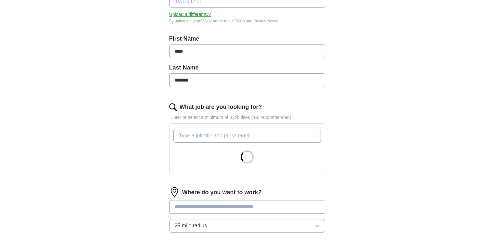
scroll to position [166, 0]
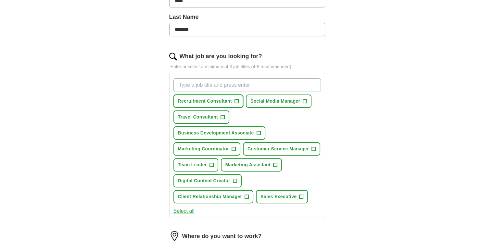
click at [235, 100] on span "+" at bounding box center [237, 101] width 4 height 5
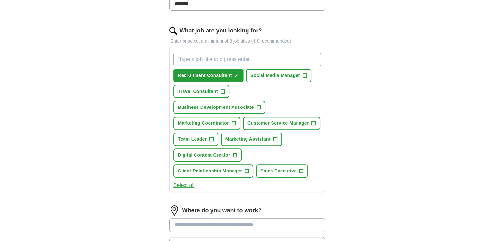
scroll to position [192, 0]
click at [272, 137] on button "Marketing Assistant +" at bounding box center [251, 138] width 61 height 13
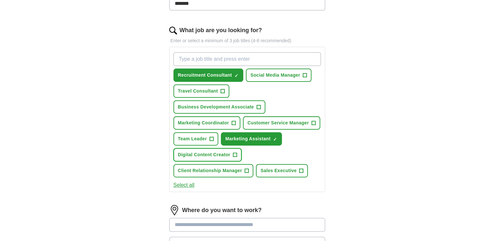
click at [234, 152] on span "+" at bounding box center [235, 154] width 4 height 5
click at [232, 123] on span "+" at bounding box center [234, 123] width 4 height 5
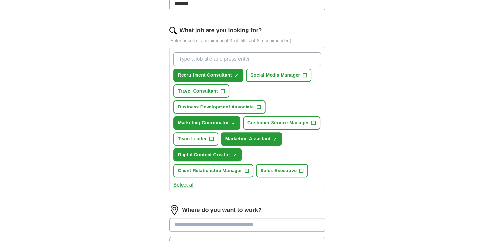
click at [258, 105] on span "+" at bounding box center [259, 107] width 4 height 5
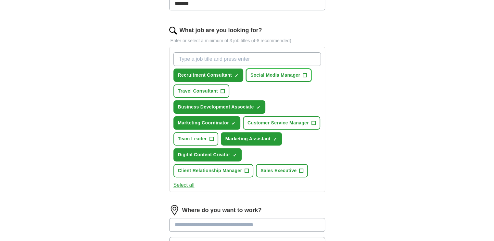
click at [306, 73] on span "+" at bounding box center [305, 75] width 4 height 5
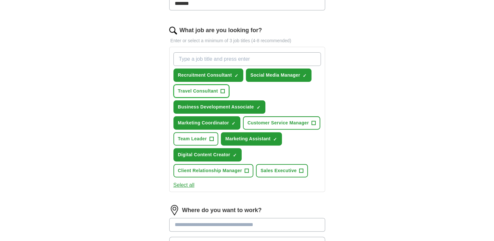
click at [218, 87] on button "Travel Consultant +" at bounding box center [202, 90] width 56 height 13
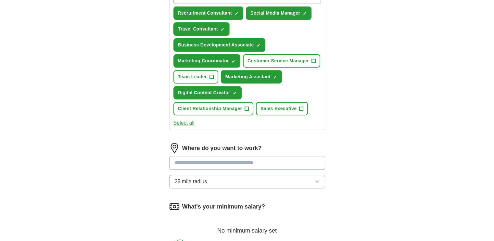
scroll to position [255, 0]
click at [234, 161] on input "text" at bounding box center [247, 163] width 156 height 14
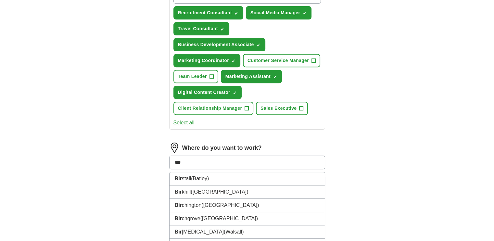
type input "****"
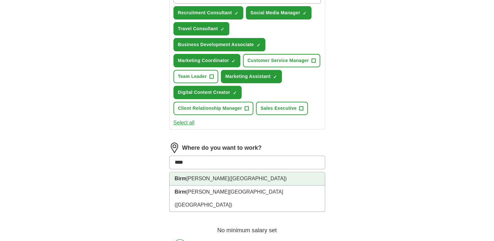
click at [229, 176] on span "(West Midlands)" at bounding box center [258, 179] width 58 height 6
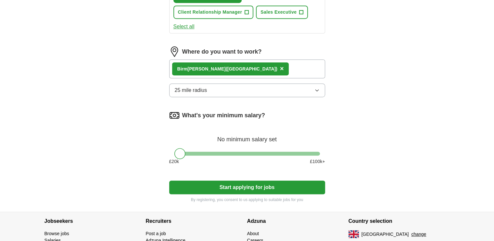
scroll to position [352, 0]
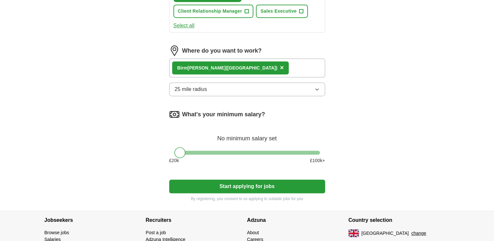
click at [226, 181] on button "Start applying for jobs" at bounding box center [247, 187] width 156 height 14
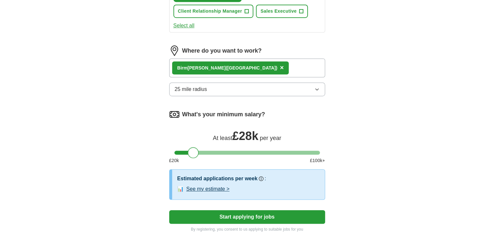
drag, startPoint x: 180, startPoint y: 153, endPoint x: 193, endPoint y: 152, distance: 12.7
click at [193, 152] on div at bounding box center [193, 152] width 11 height 11
drag, startPoint x: 194, startPoint y: 152, endPoint x: 190, endPoint y: 147, distance: 6.2
click at [190, 147] on div at bounding box center [190, 152] width 11 height 11
click at [251, 210] on button "Start applying for jobs" at bounding box center [247, 217] width 156 height 14
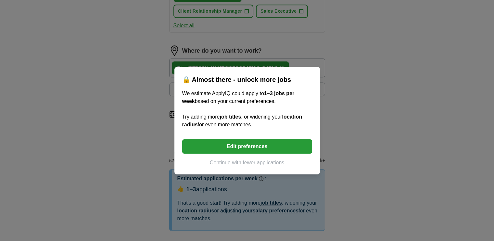
click at [253, 148] on button "Edit preferences" at bounding box center [247, 146] width 130 height 14
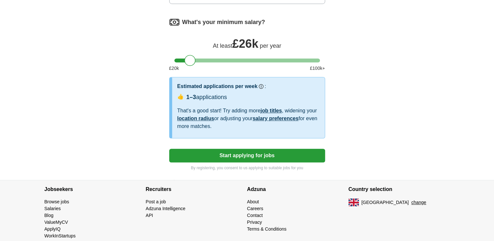
scroll to position [452, 0]
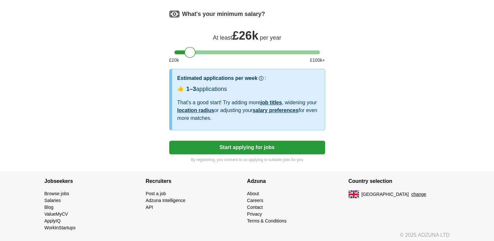
click at [242, 142] on button "Start applying for jobs" at bounding box center [247, 148] width 156 height 14
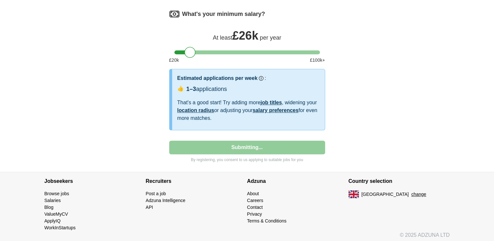
select select "**"
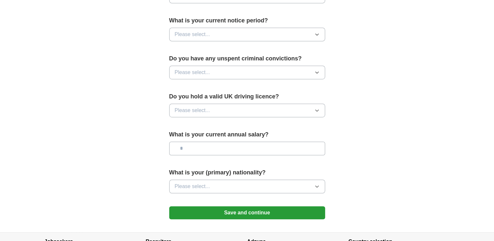
scroll to position [369, 0]
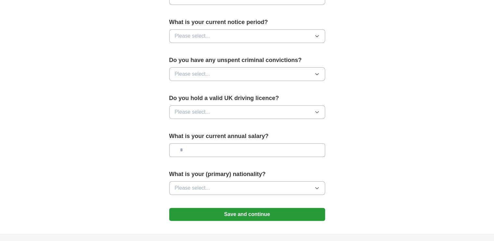
click at [213, 183] on button "Please select..." at bounding box center [247, 188] width 156 height 14
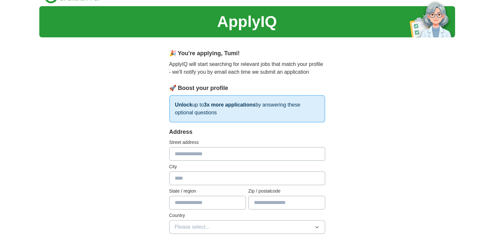
scroll to position [0, 0]
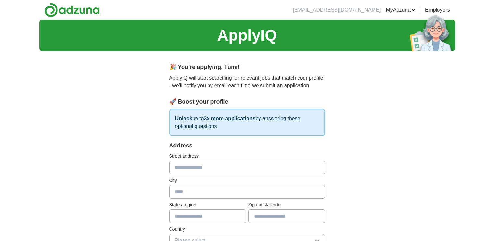
click at [181, 165] on input "text" at bounding box center [247, 168] width 156 height 14
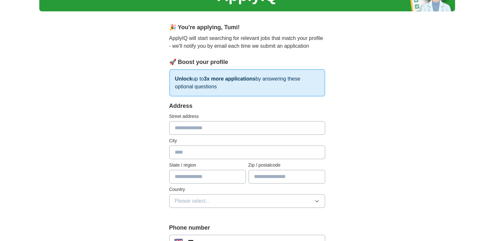
scroll to position [49, 0]
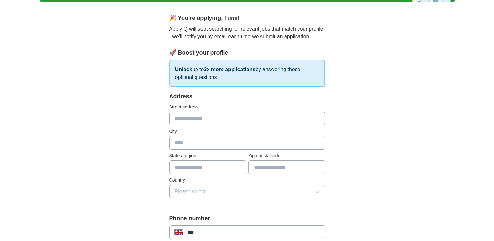
click at [225, 120] on input "text" at bounding box center [247, 119] width 156 height 14
type input "**********"
type input "*******"
click at [246, 121] on input "**********" at bounding box center [247, 119] width 156 height 14
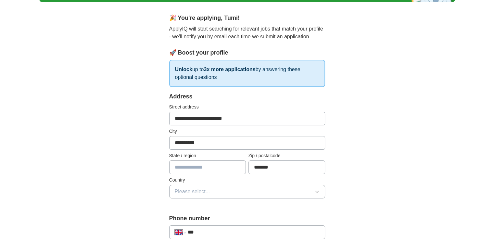
click at [191, 118] on input "**********" at bounding box center [247, 119] width 156 height 14
drag, startPoint x: 191, startPoint y: 118, endPoint x: 149, endPoint y: 118, distance: 41.6
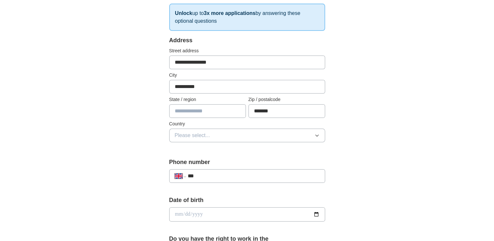
scroll to position [112, 0]
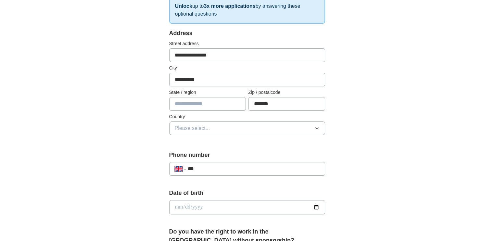
type input "**********"
click at [214, 124] on button "Please select..." at bounding box center [247, 129] width 156 height 14
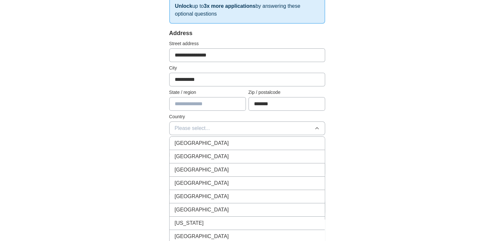
click at [214, 124] on button "Please select..." at bounding box center [247, 129] width 156 height 14
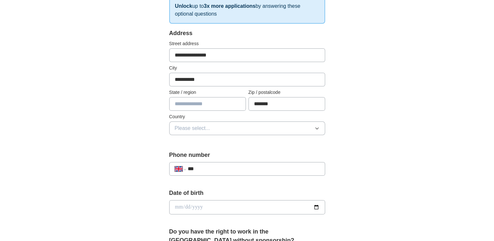
click at [214, 124] on button "Please select..." at bounding box center [247, 129] width 156 height 14
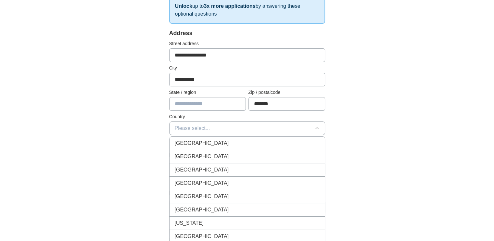
click at [208, 139] on span "[GEOGRAPHIC_DATA]" at bounding box center [202, 143] width 54 height 8
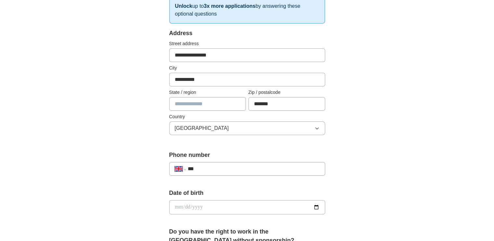
click at [208, 176] on div "**********" at bounding box center [247, 166] width 156 height 30
click at [212, 168] on input "***" at bounding box center [253, 169] width 132 height 8
type input "**********"
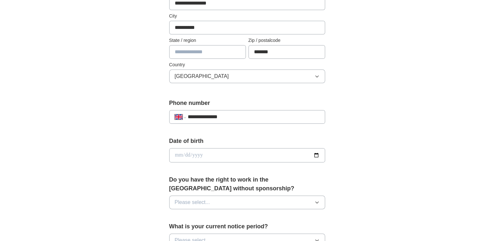
click at [317, 152] on input "date" at bounding box center [247, 155] width 156 height 14
type input "**********"
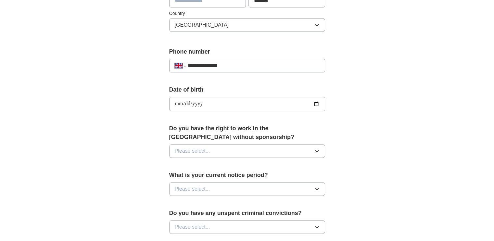
scroll to position [216, 0]
click at [206, 149] on span "Please select..." at bounding box center [192, 151] width 35 height 8
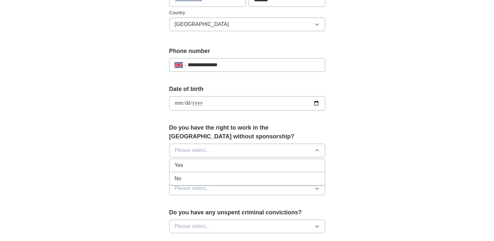
click at [191, 161] on div "Yes" at bounding box center [247, 165] width 145 height 8
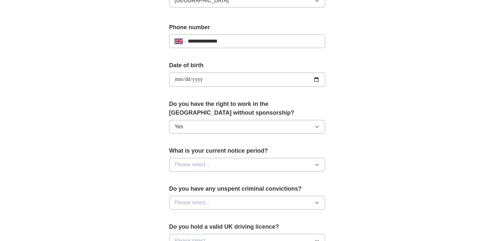
click at [191, 161] on span "Please select..." at bounding box center [192, 165] width 35 height 8
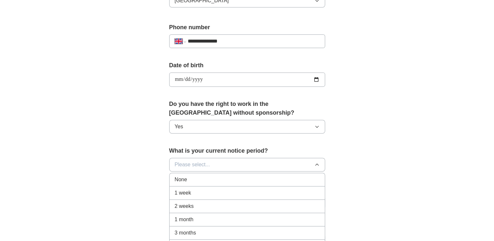
drag, startPoint x: 191, startPoint y: 161, endPoint x: 187, endPoint y: 172, distance: 12.1
click at [187, 172] on div "Please select... None 1 week 2 weeks 1 month 3 months Other" at bounding box center [247, 165] width 156 height 14
click at [187, 173] on li "None" at bounding box center [247, 179] width 155 height 13
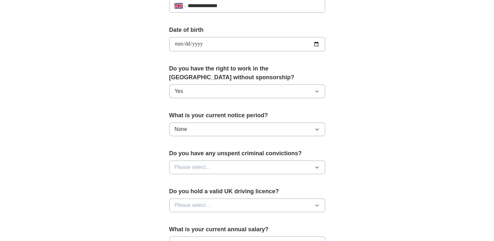
scroll to position [278, 0]
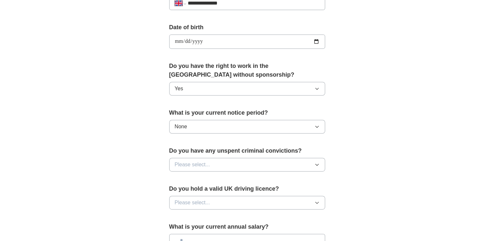
click at [198, 163] on span "Please select..." at bounding box center [192, 165] width 35 height 8
click at [182, 189] on div "No" at bounding box center [247, 193] width 145 height 8
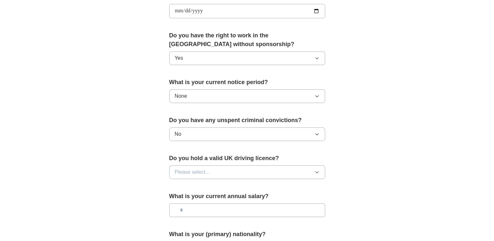
scroll to position [312, 0]
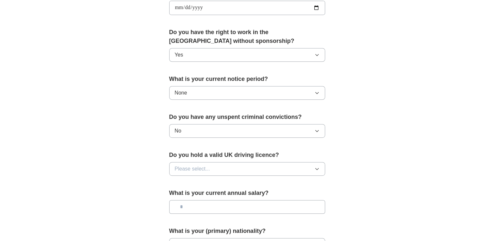
click at [204, 166] on span "Please select..." at bounding box center [192, 169] width 35 height 8
click at [192, 195] on div "No" at bounding box center [247, 197] width 145 height 8
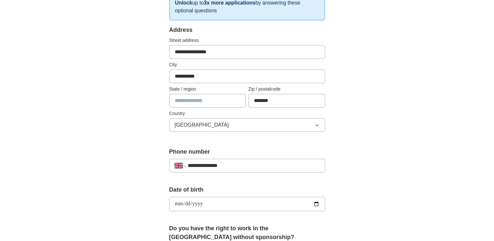
scroll to position [0, 0]
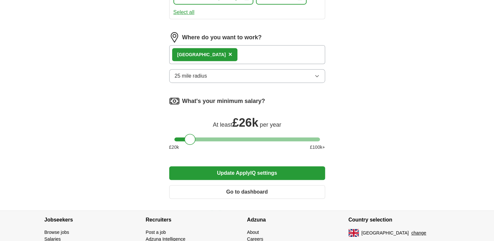
scroll to position [396, 0]
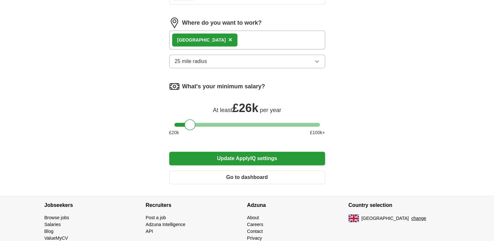
click at [222, 176] on button "Go to dashboard" at bounding box center [247, 178] width 156 height 14
